Goal: Information Seeking & Learning: Learn about a topic

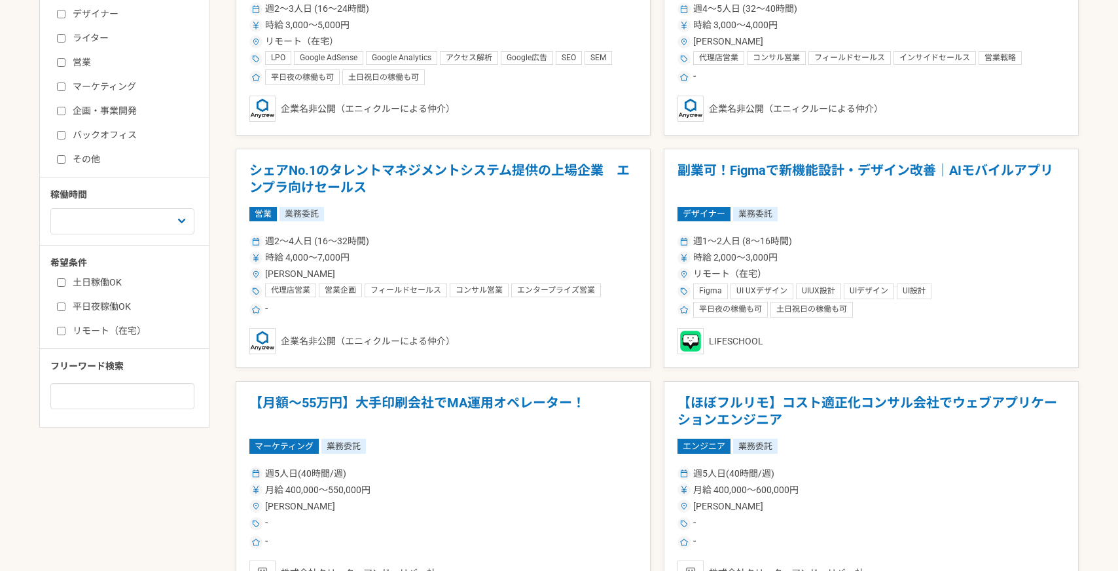
scroll to position [390, 0]
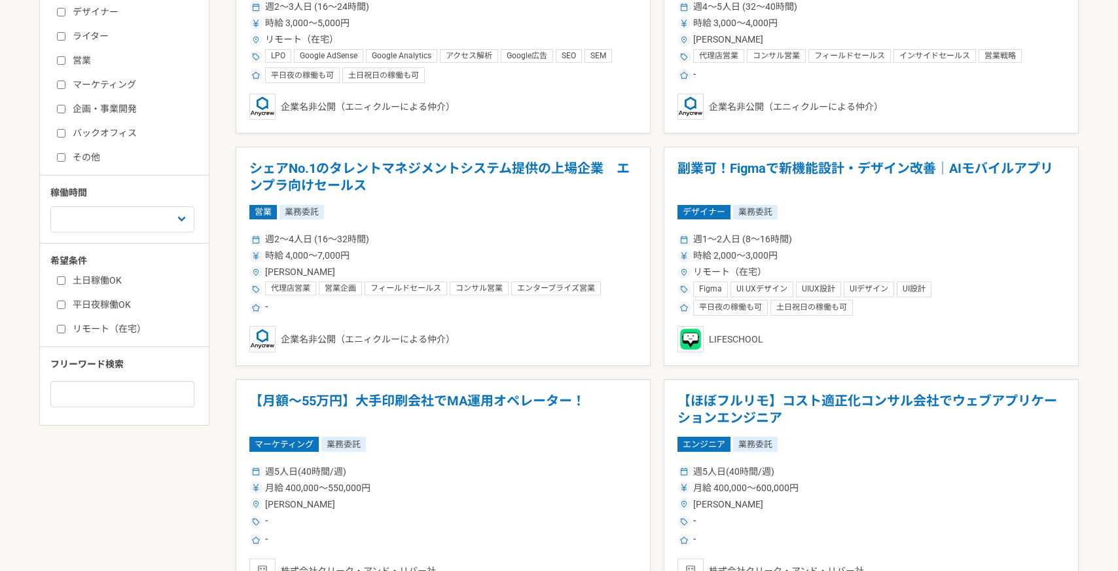
click at [485, 230] on div "週2〜4人日 (16〜32時間) 時給 4,000〜7,000円 [PERSON_NAME] 代理店営業 営業企画 フィールドセールス コンサル営業 エンター…" at bounding box center [443, 273] width 388 height 86
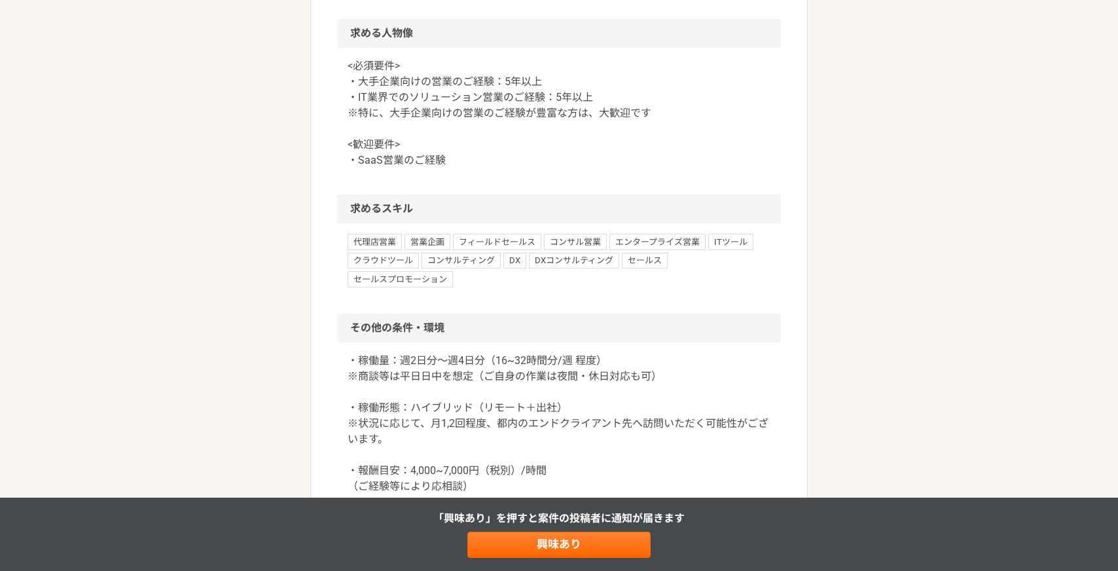
scroll to position [1014, 0]
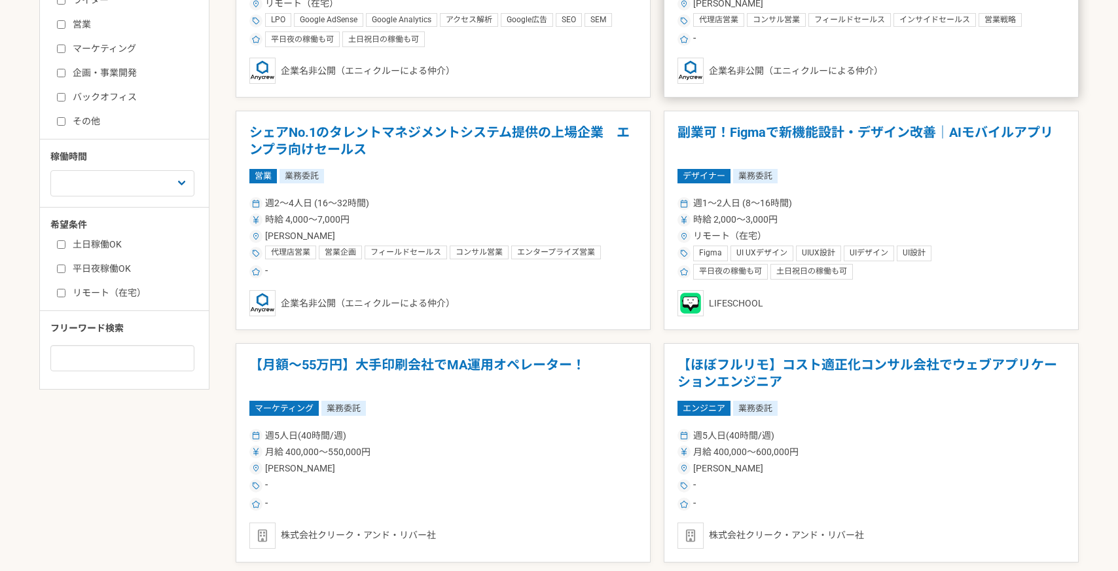
scroll to position [462, 0]
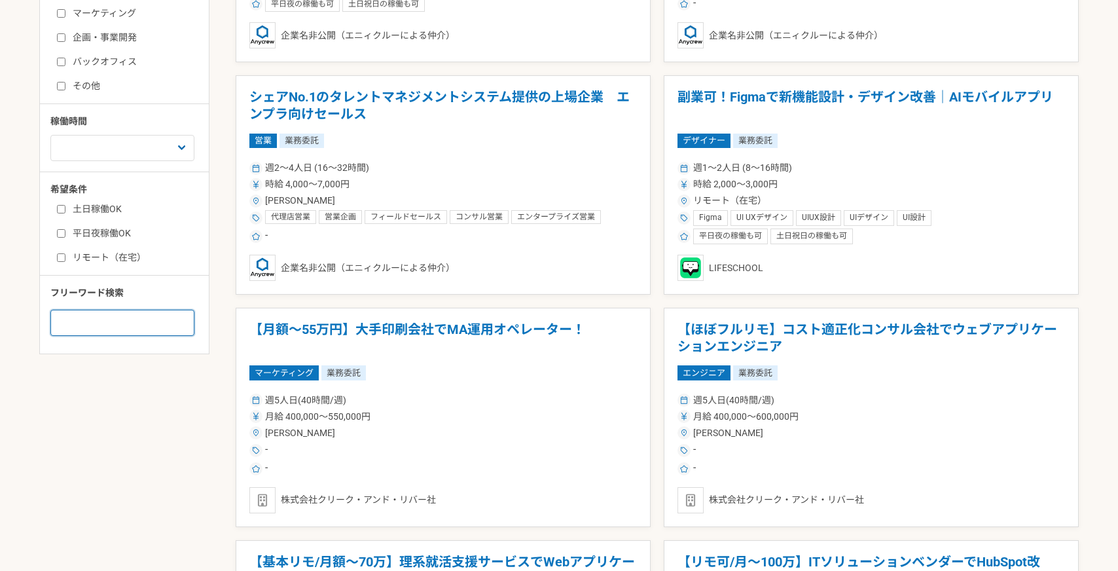
click at [107, 318] on input at bounding box center [122, 323] width 144 height 26
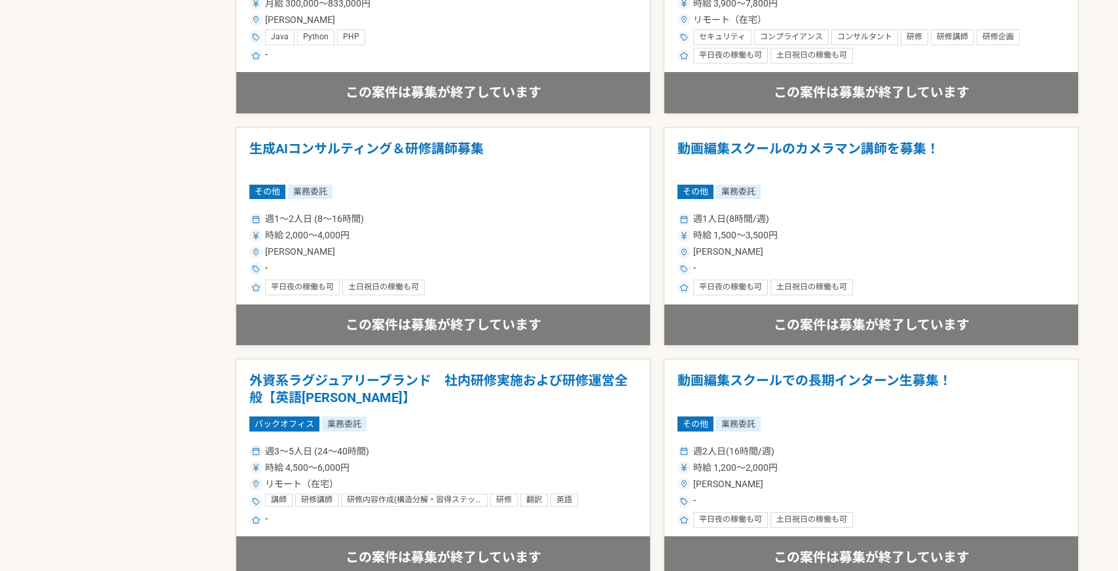
scroll to position [515, 0]
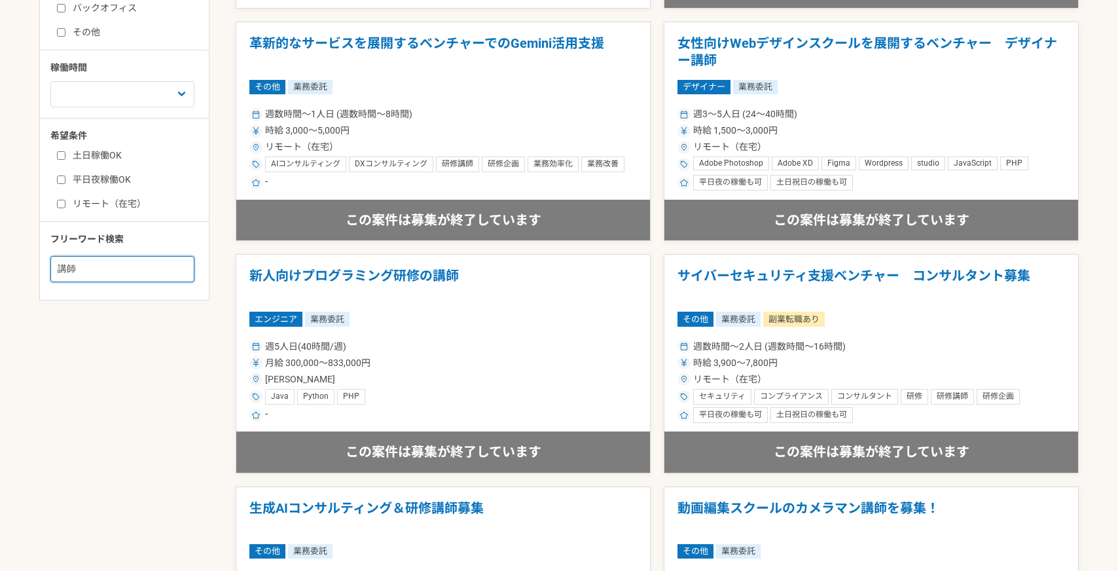
click at [79, 272] on input "講師" at bounding box center [122, 269] width 144 height 26
type input "講"
type input "説明会"
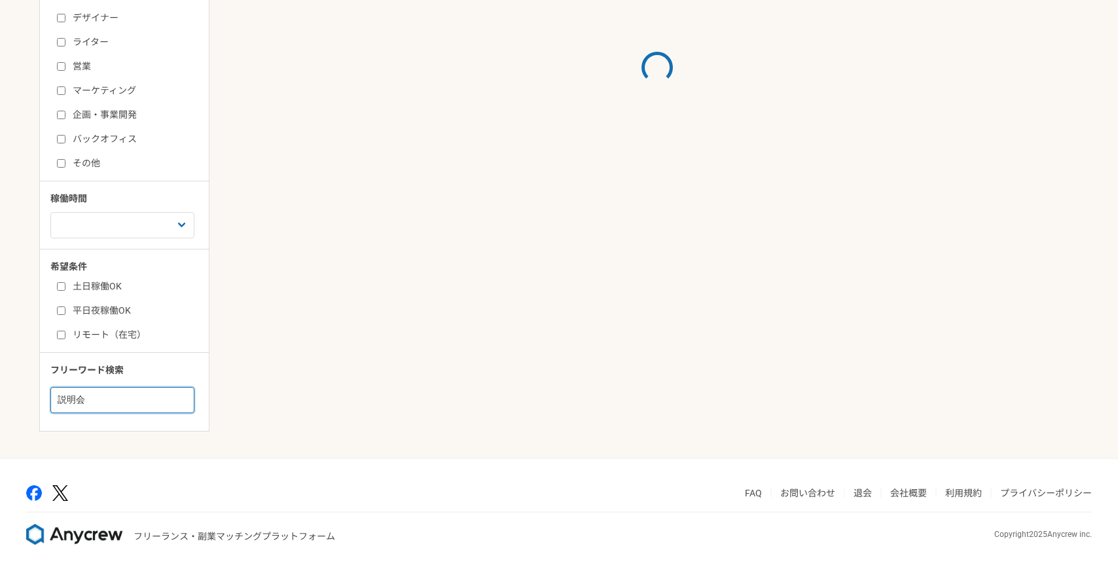
scroll to position [515, 0]
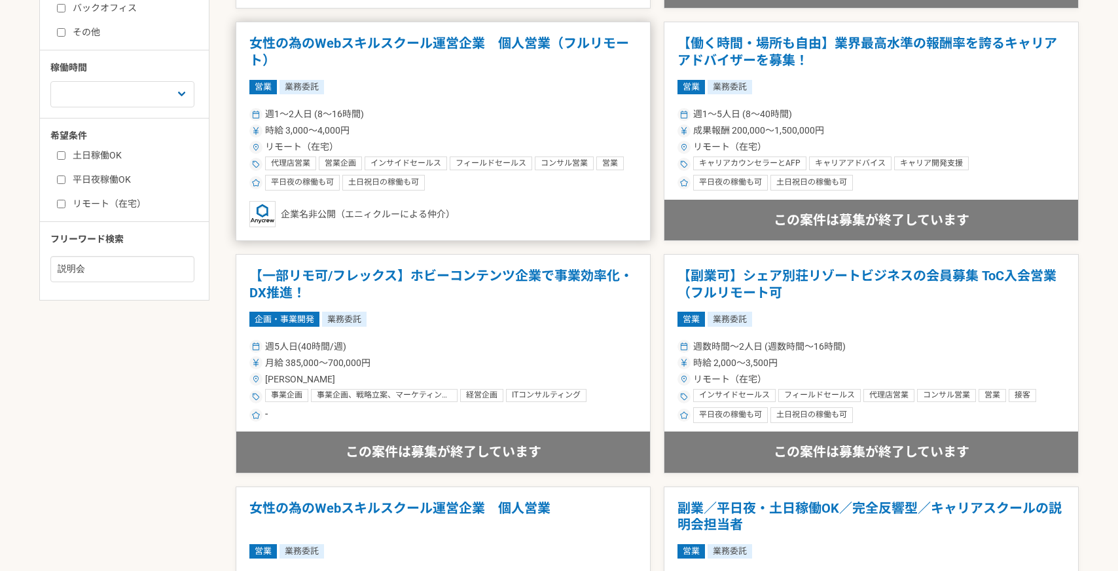
click at [515, 138] on div "週1〜2人日 (8〜16時間) 時給 3,000〜4,000円 リモート（在宅） 代理店営業 営業企画 インサイドセールス フィールドセールス コンサル営業 …" at bounding box center [443, 148] width 388 height 86
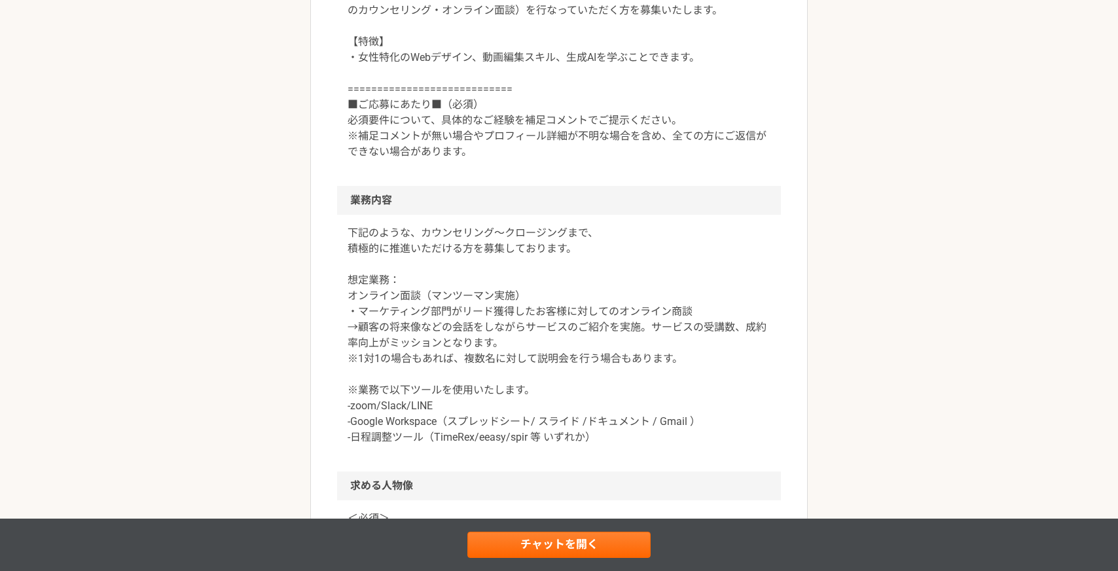
scroll to position [532, 0]
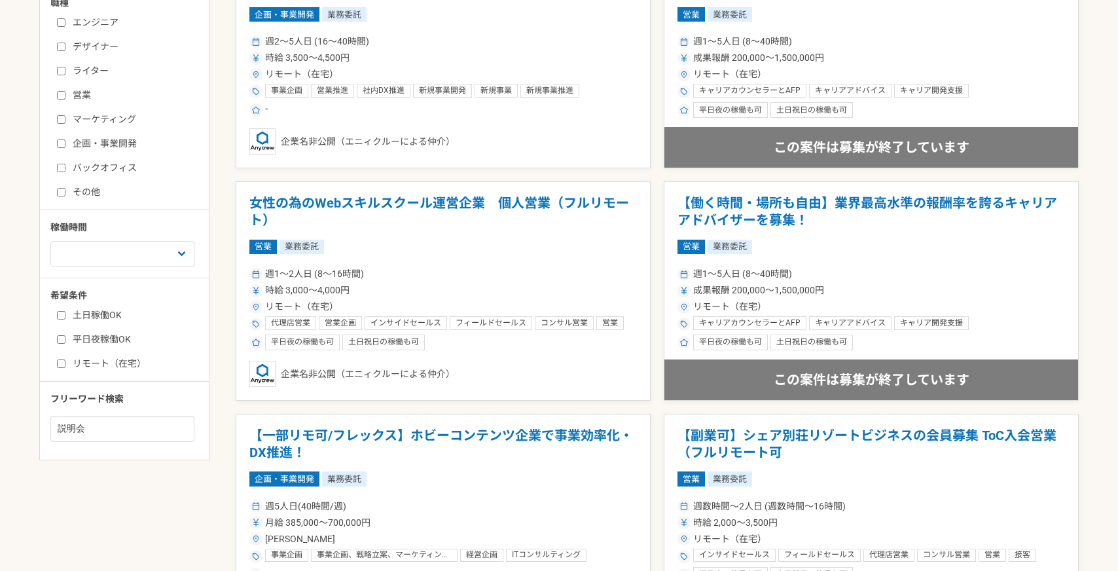
scroll to position [373, 0]
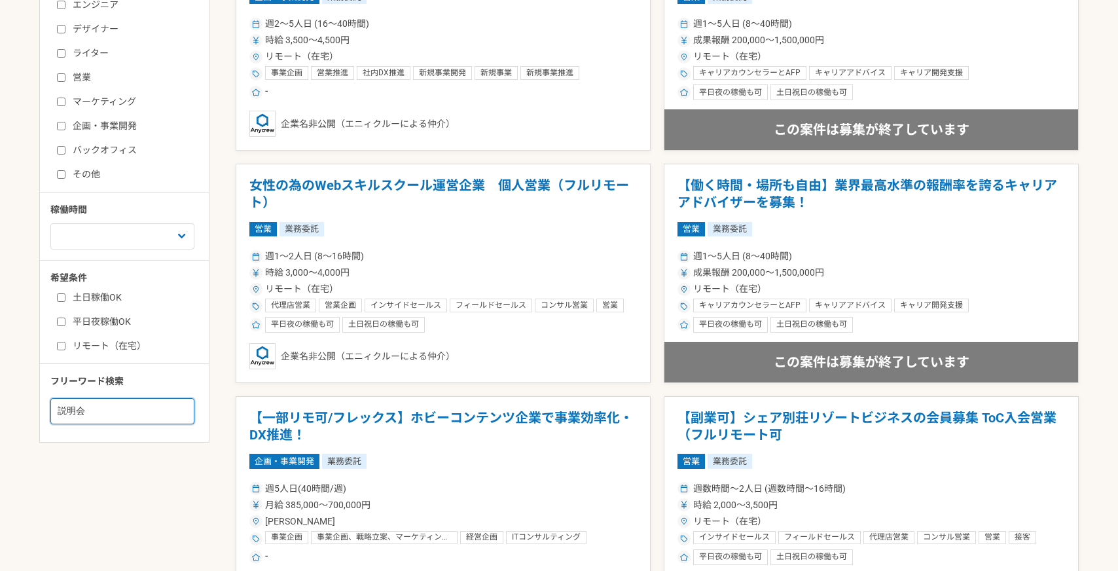
click at [118, 402] on input "説明会" at bounding box center [122, 411] width 144 height 26
click at [120, 414] on input "説明会" at bounding box center [122, 411] width 144 height 26
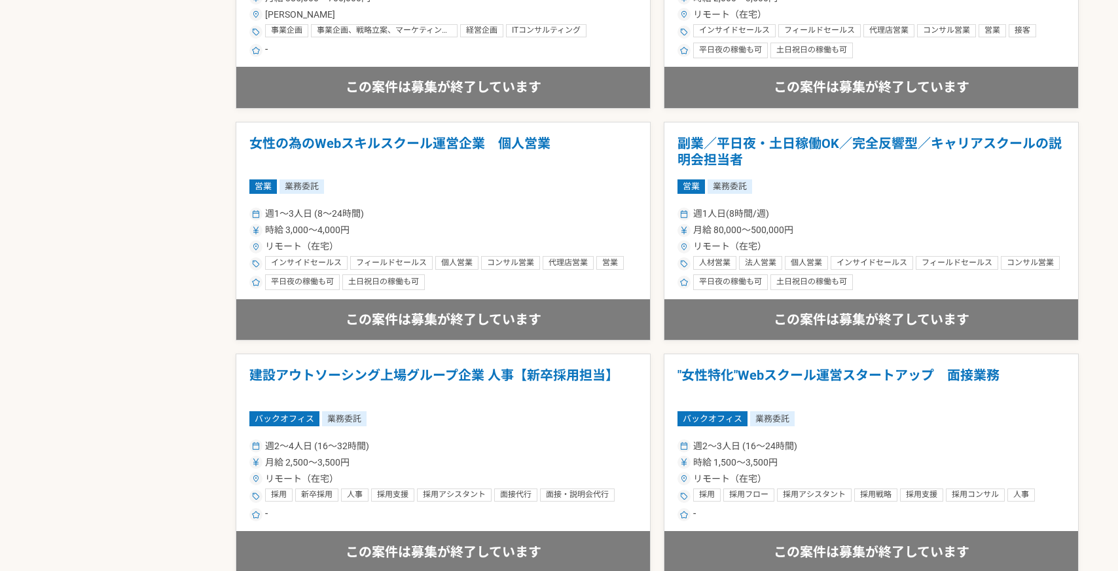
scroll to position [881, 0]
click at [818, 232] on div "月給 80,000〜500,000円" at bounding box center [872, 230] width 388 height 14
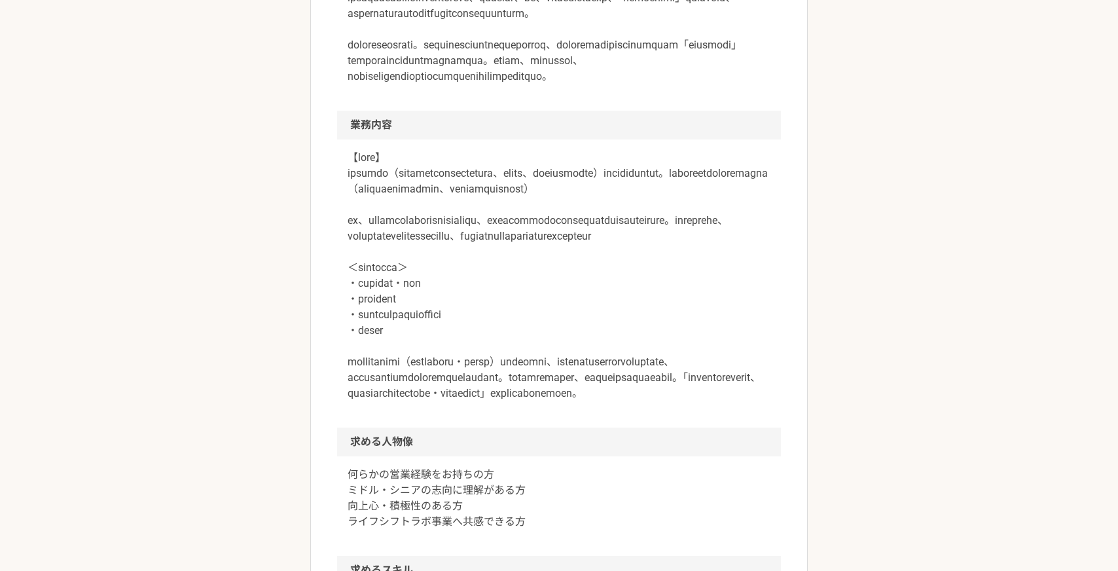
scroll to position [735, 0]
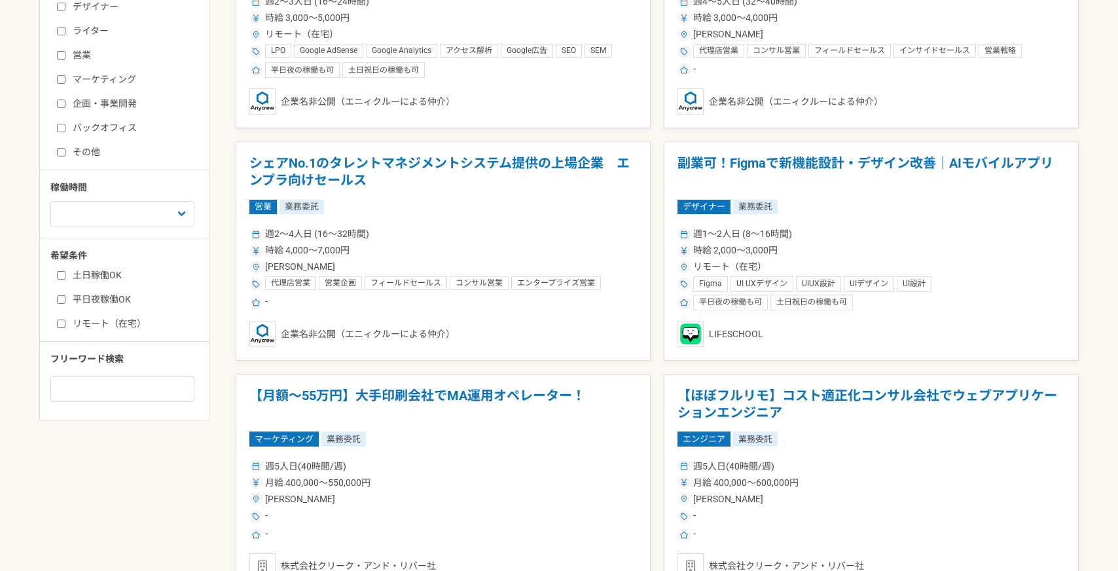
scroll to position [403, 0]
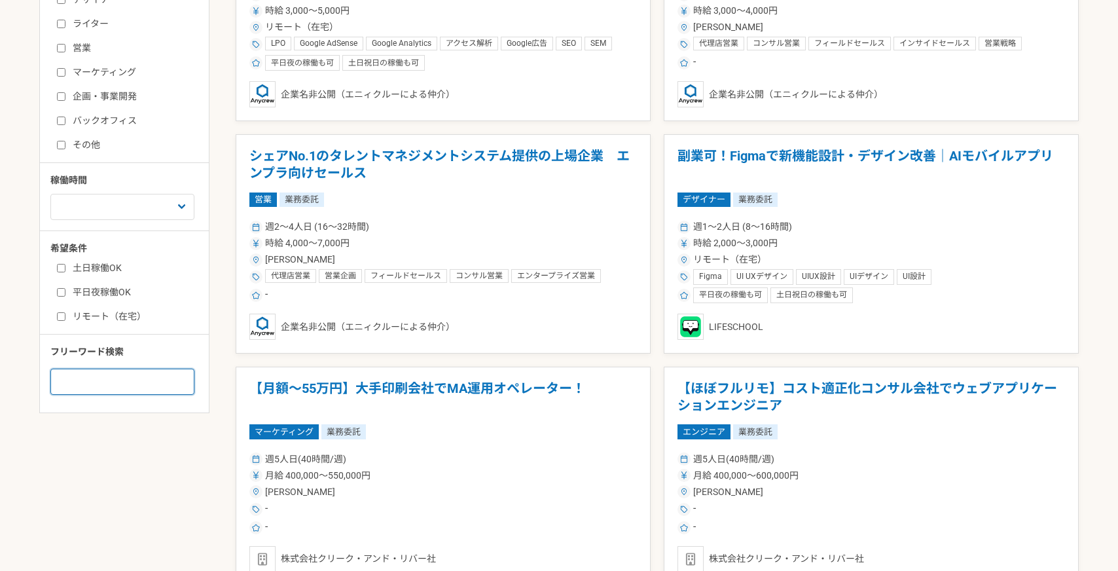
click at [98, 373] on input at bounding box center [122, 382] width 144 height 26
type input "講師"
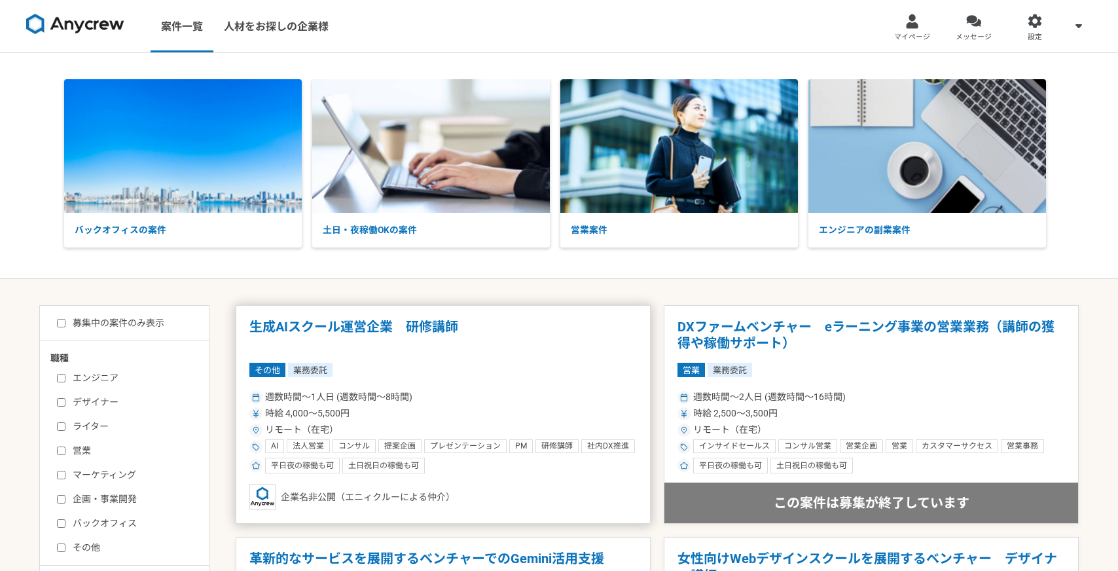
click at [416, 367] on div "その他 業務委託" at bounding box center [443, 370] width 388 height 14
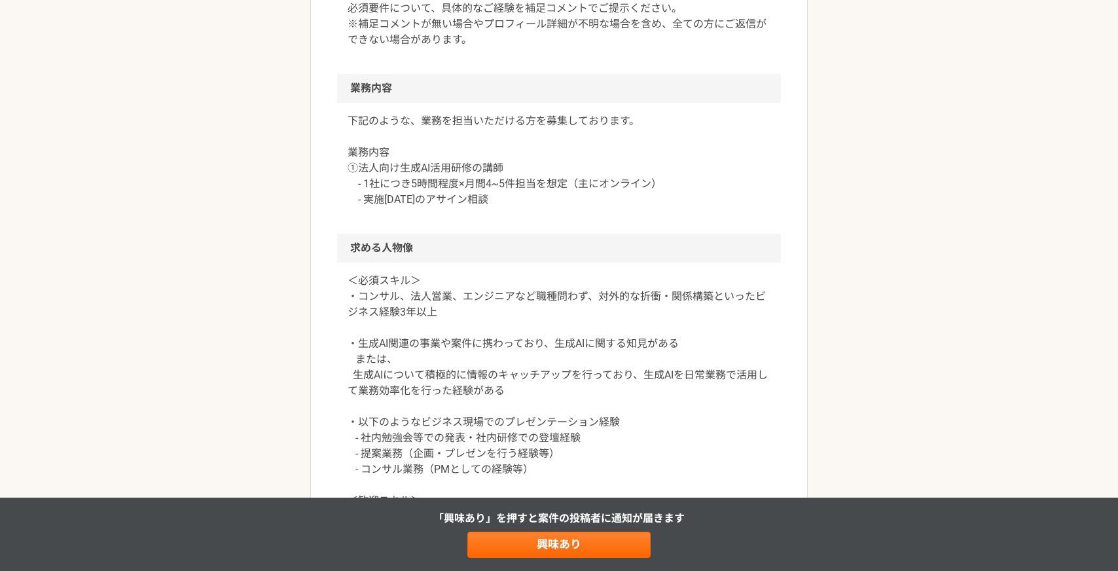
scroll to position [619, 0]
